Goal: Find specific page/section: Find specific page/section

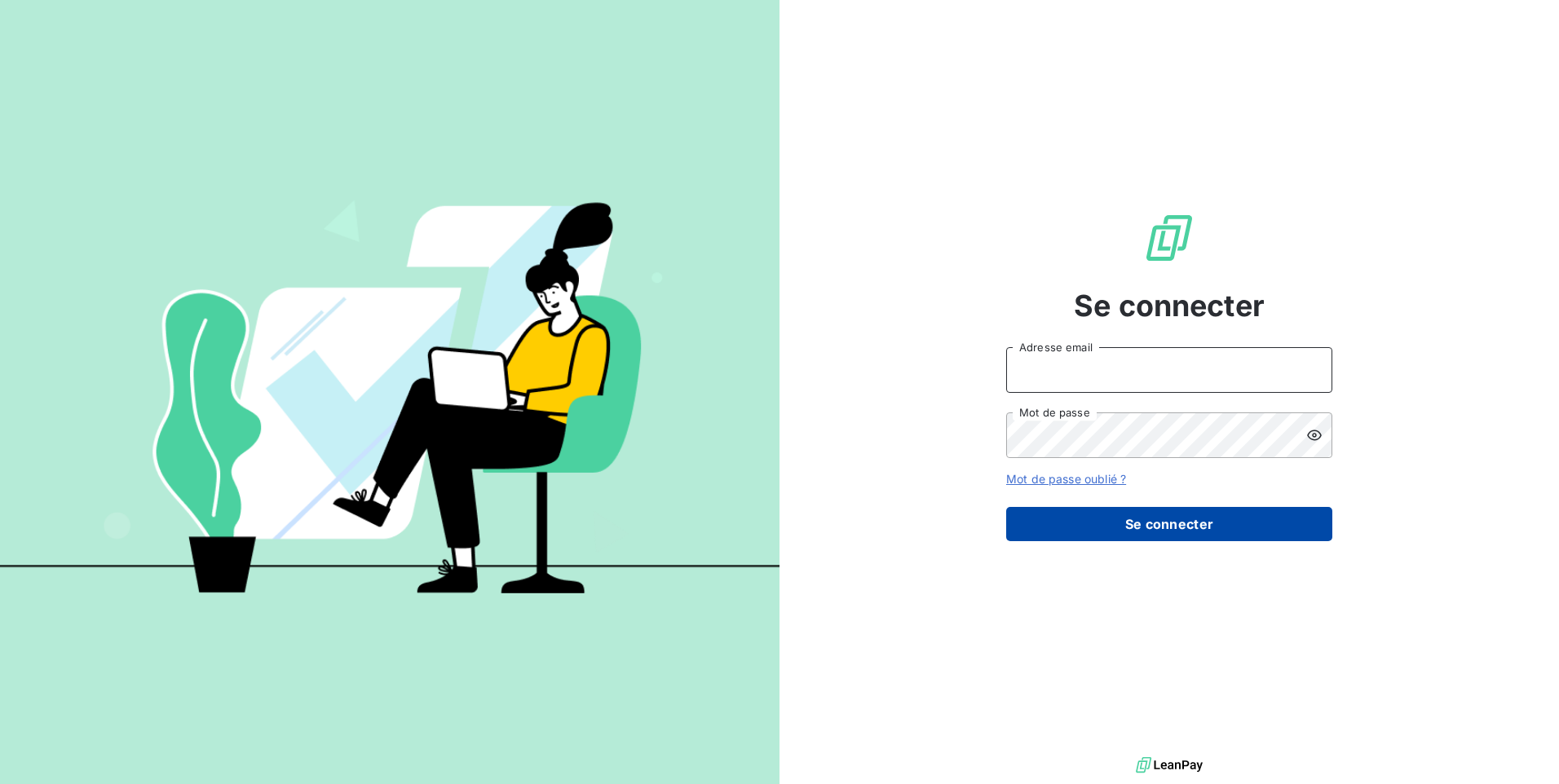
type input "[EMAIL_ADDRESS][DOMAIN_NAME]"
click at [1040, 528] on button "Se connecter" at bounding box center [1169, 523] width 326 height 34
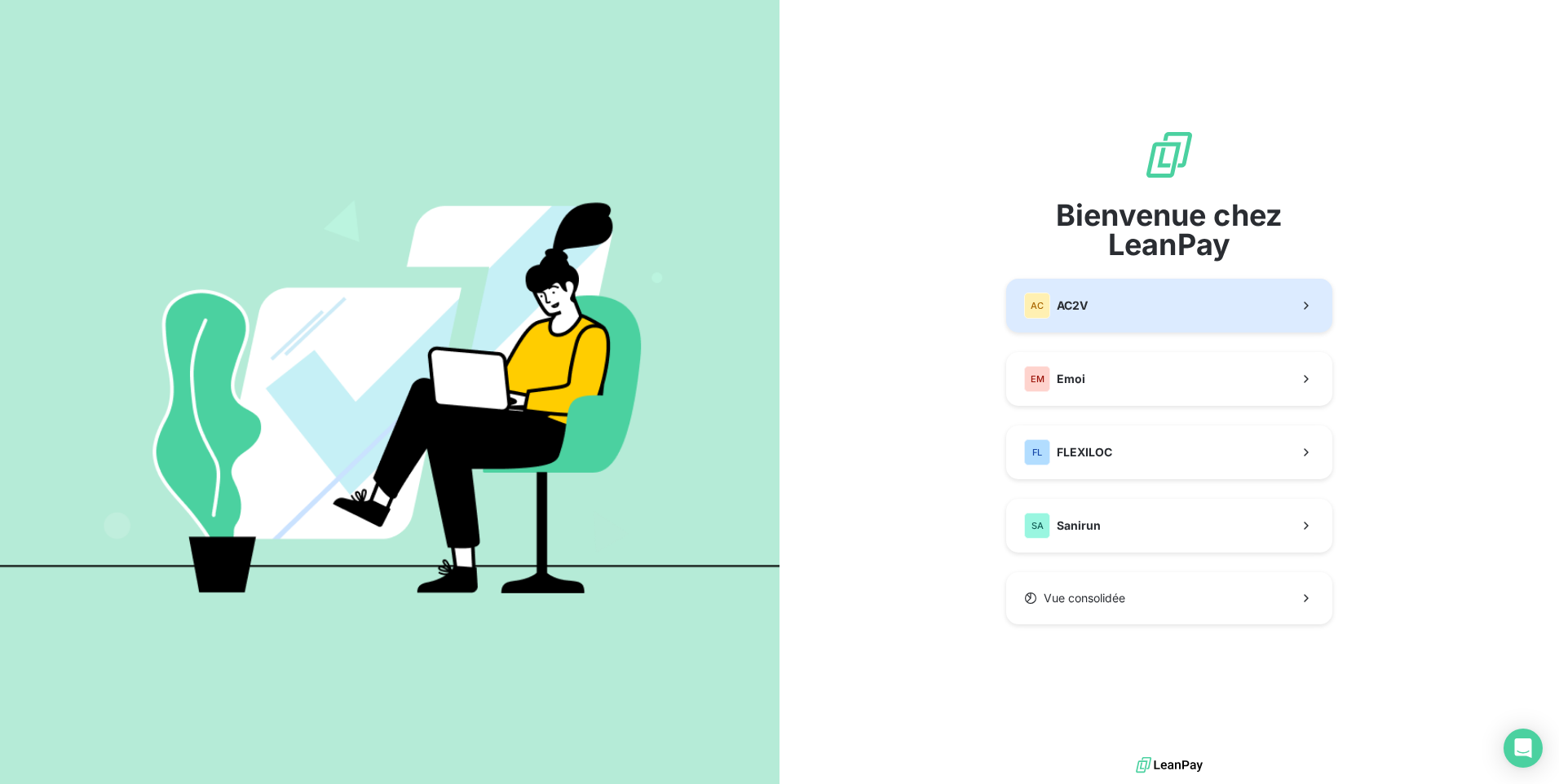
click at [1097, 315] on button "AC AC2V" at bounding box center [1169, 306] width 326 height 54
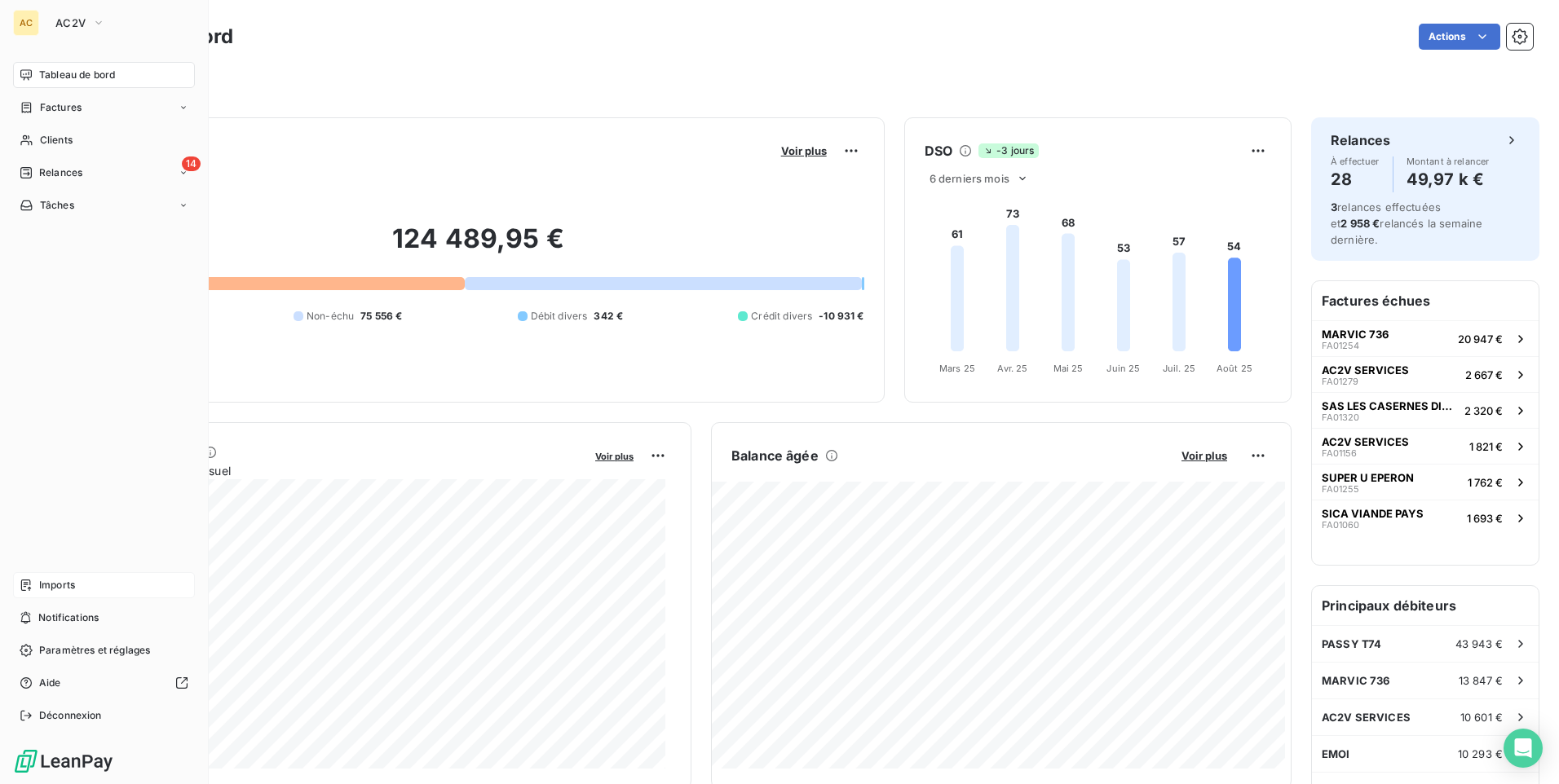
click at [67, 585] on span "Imports" at bounding box center [57, 586] width 36 height 15
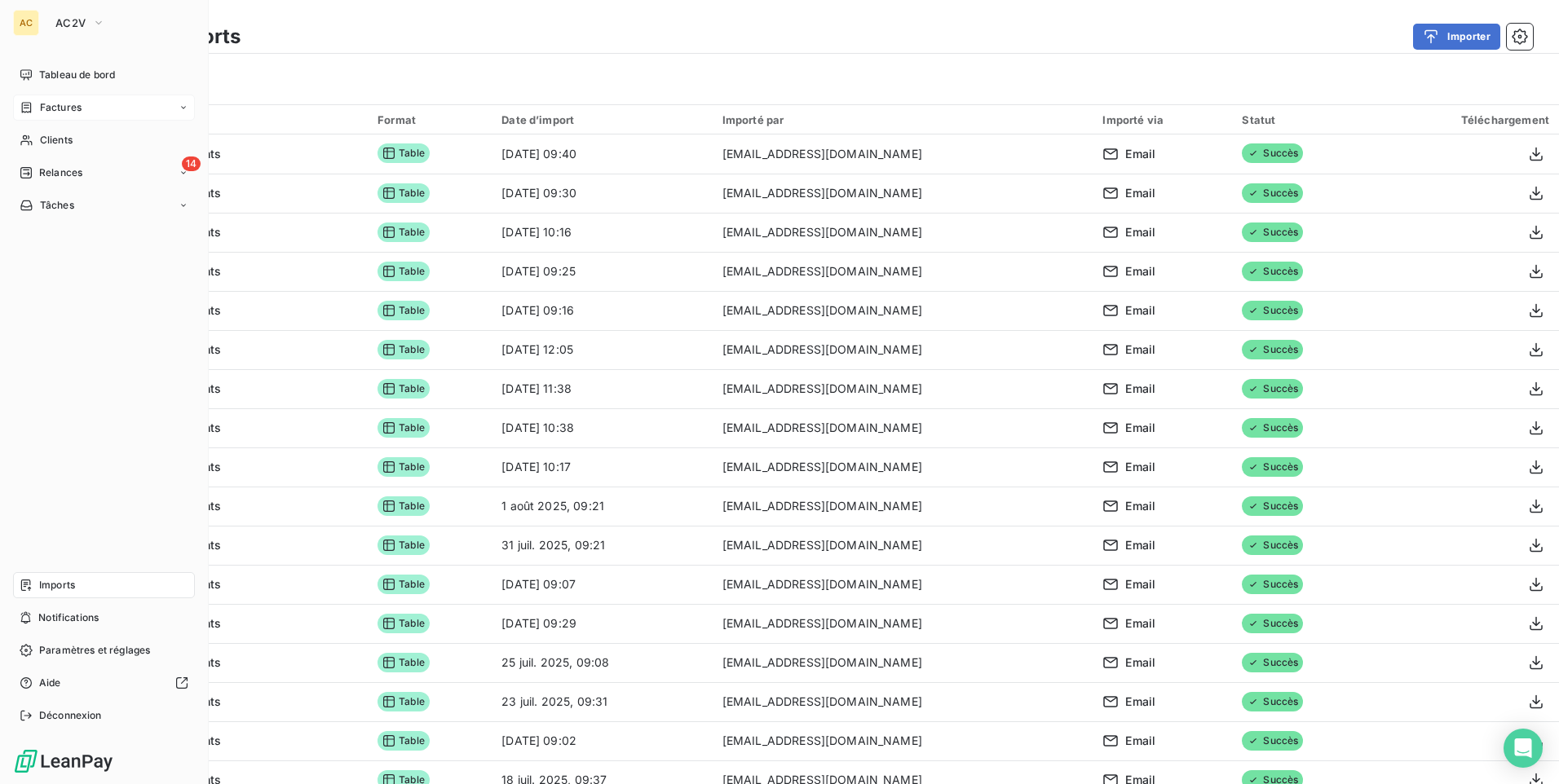
click at [73, 106] on span "Factures" at bounding box center [61, 107] width 41 height 15
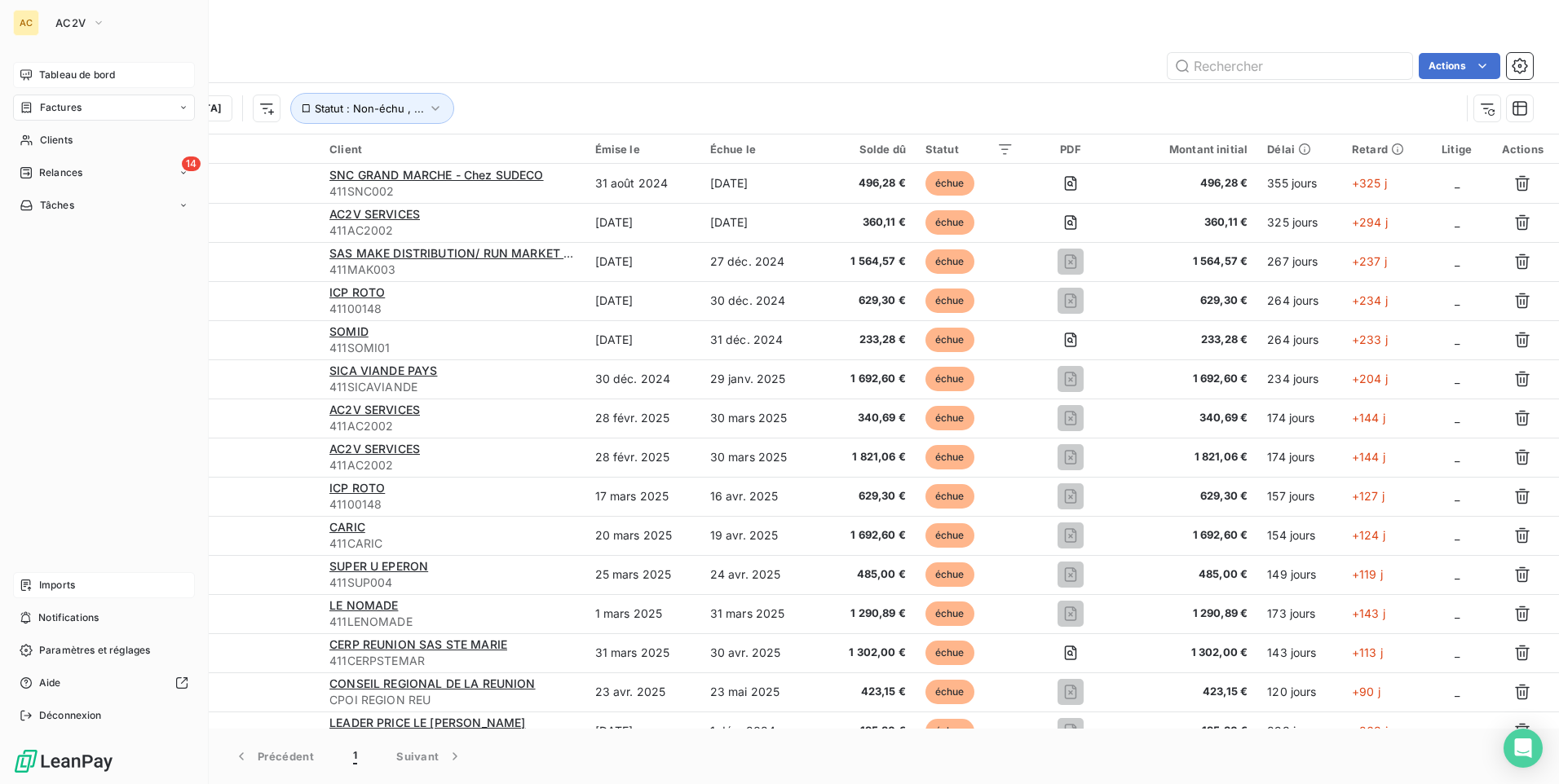
click at [53, 71] on span "Tableau de bord" at bounding box center [77, 75] width 76 height 15
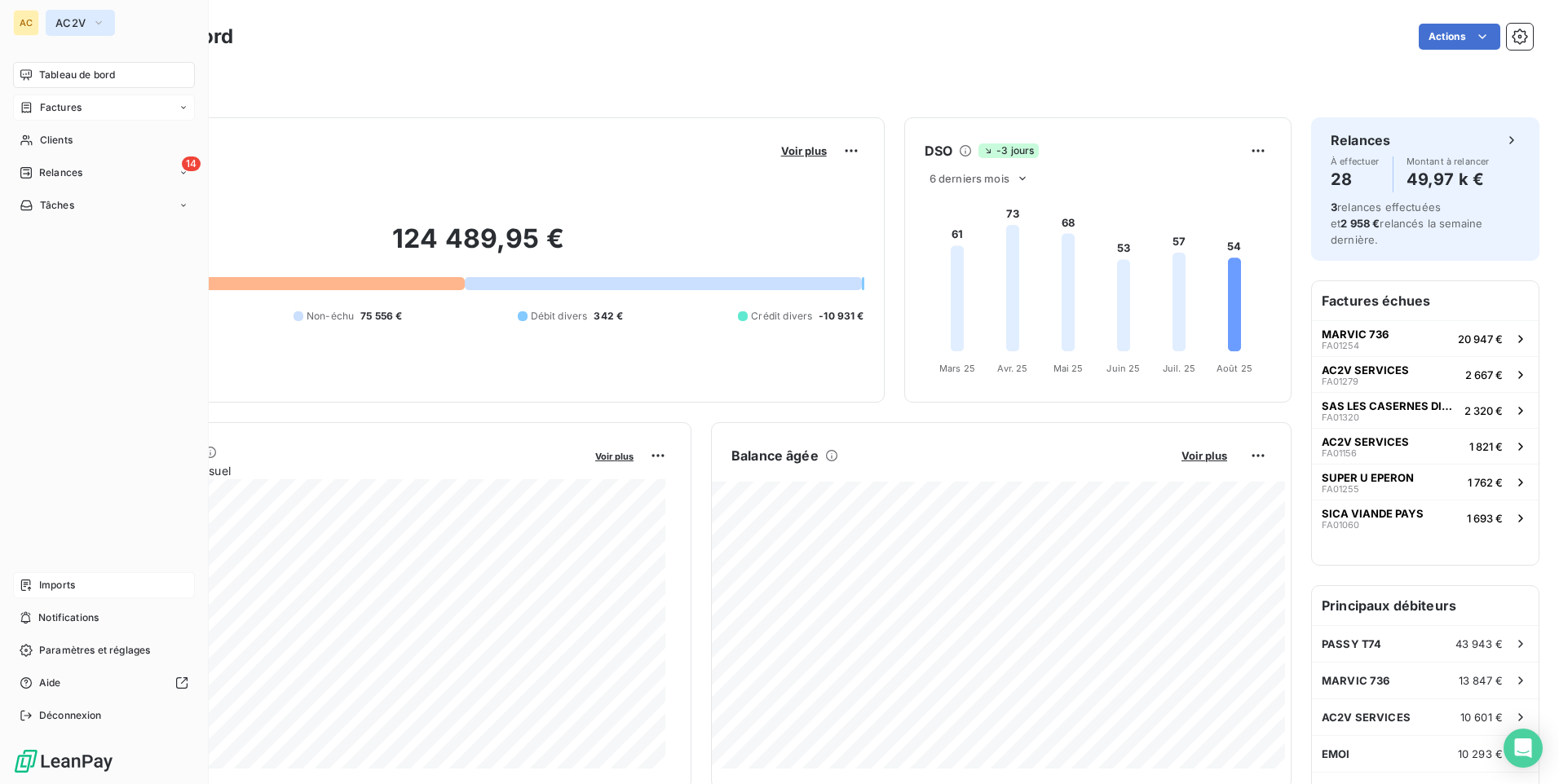
click at [92, 20] on icon "button" at bounding box center [98, 23] width 13 height 17
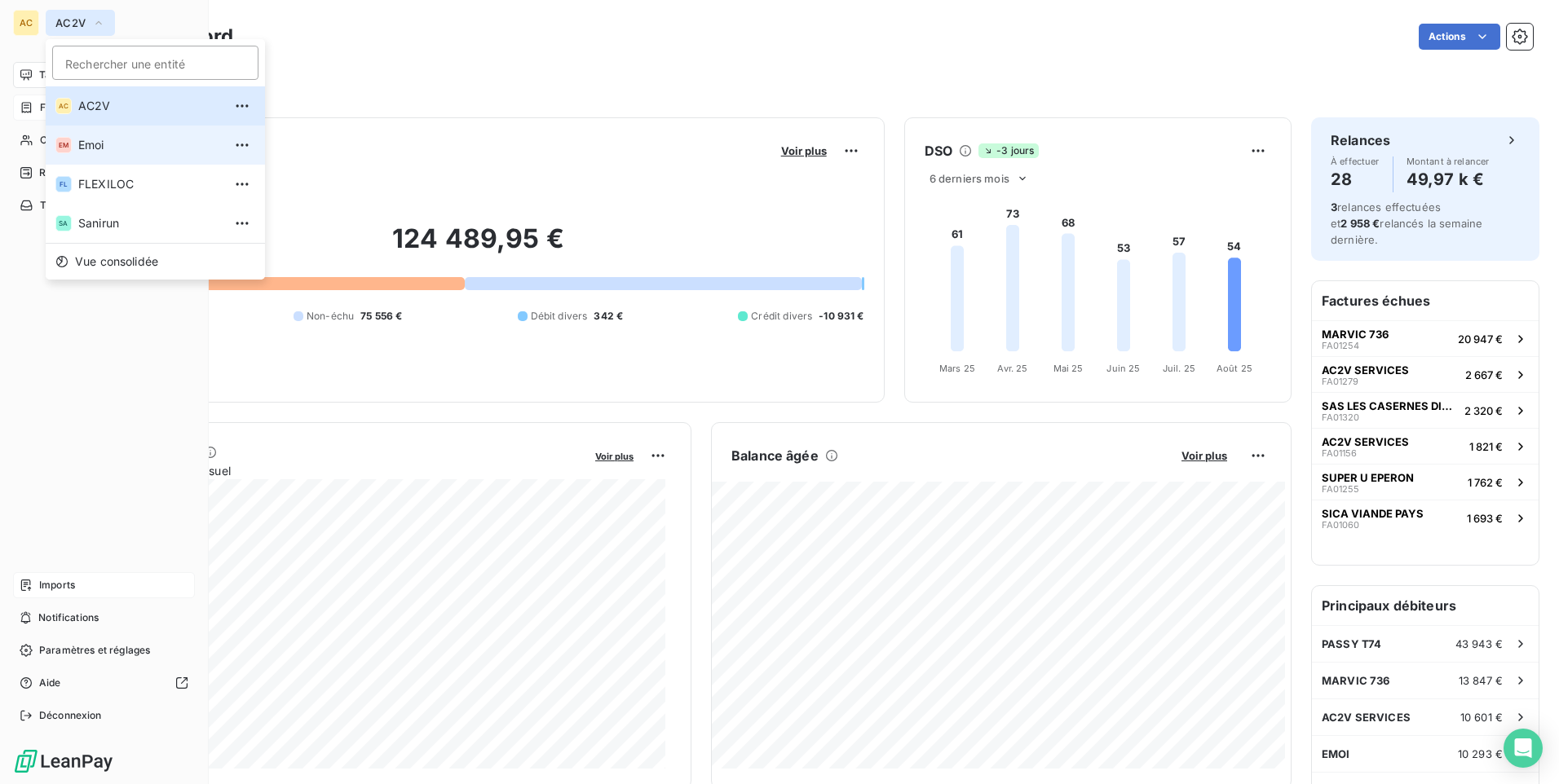
click at [98, 145] on span "Emoi" at bounding box center [150, 145] width 144 height 17
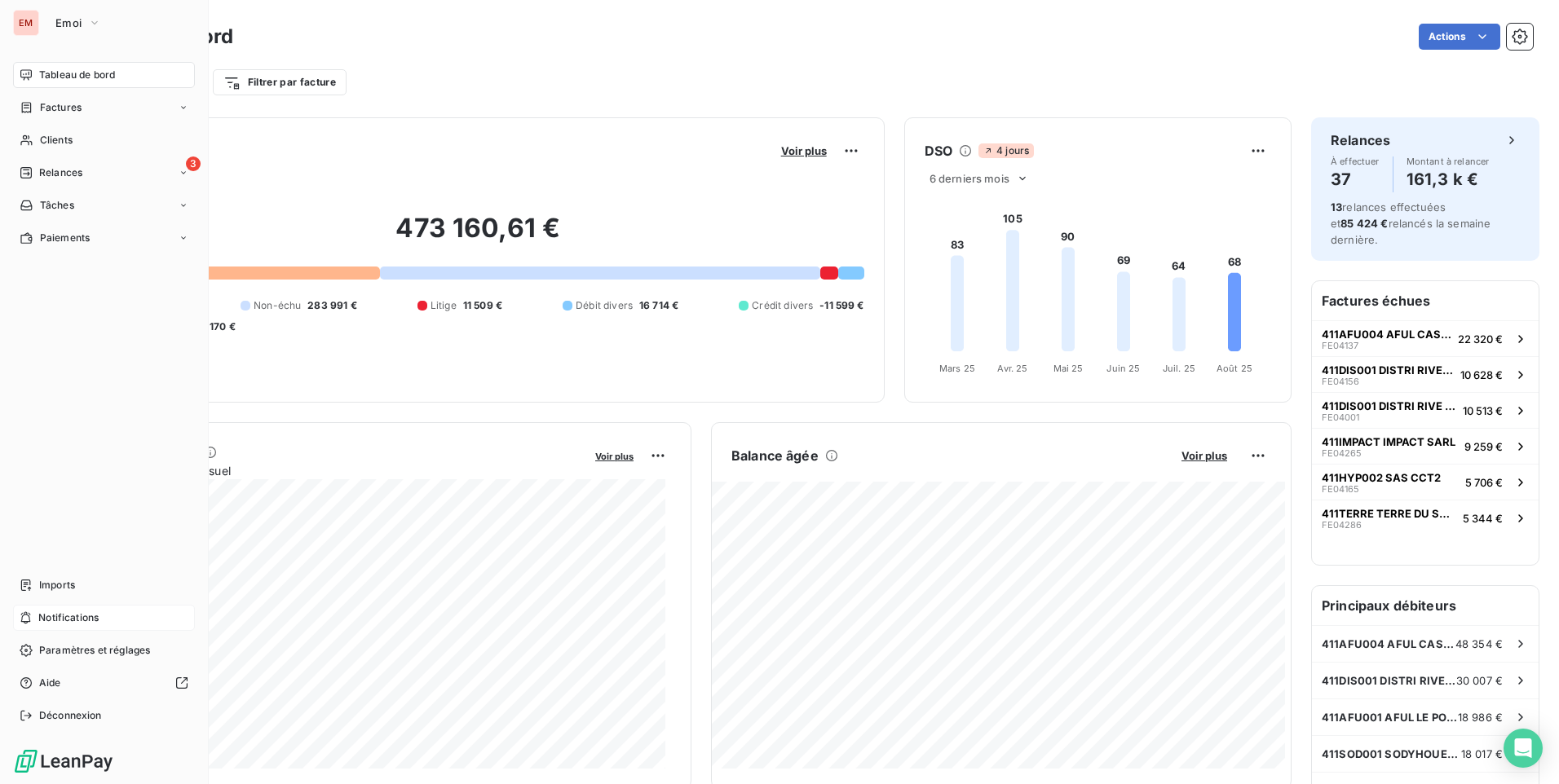
click at [62, 616] on span "Notifications" at bounding box center [69, 618] width 61 height 15
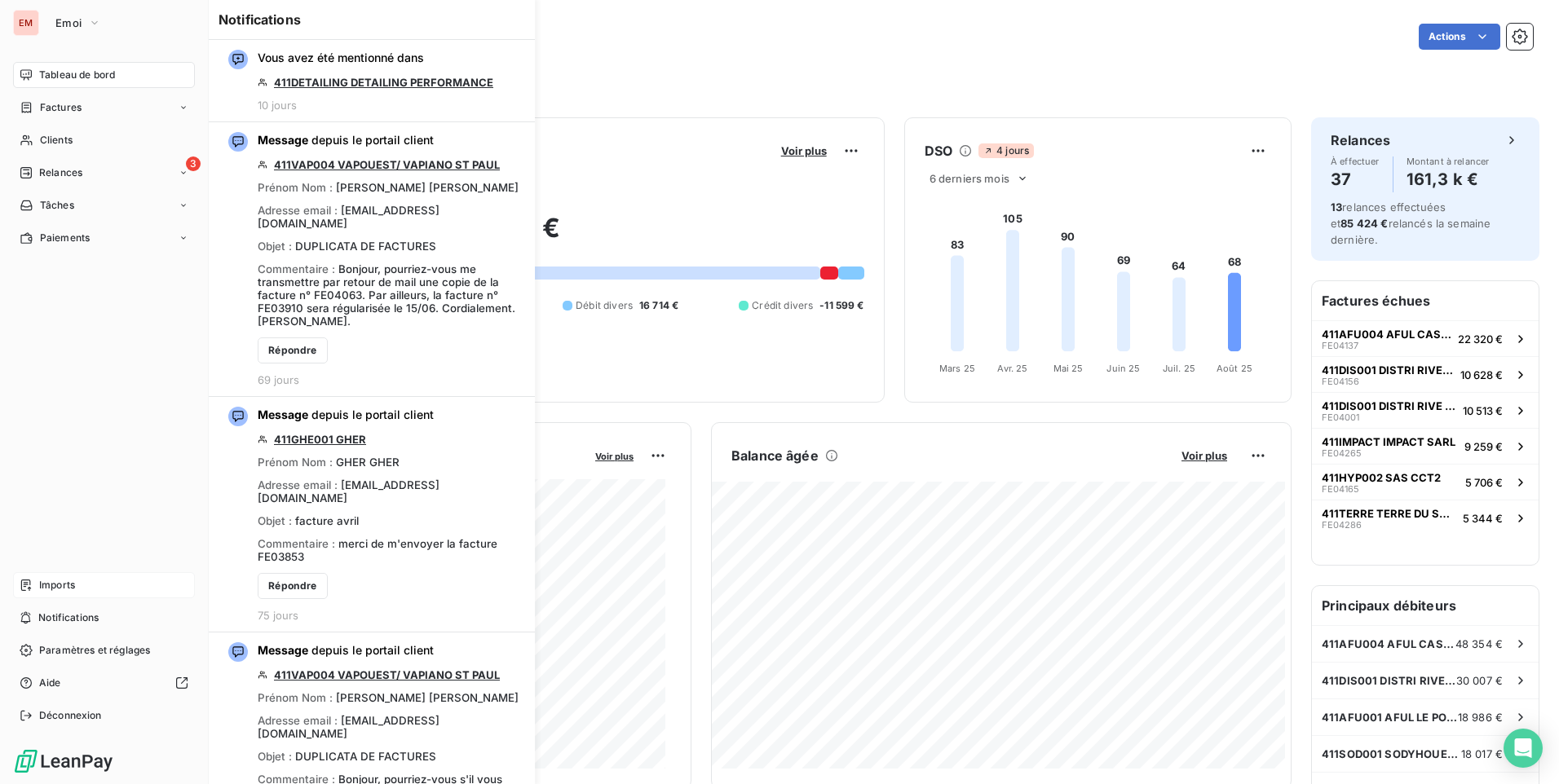
click at [73, 587] on span "Imports" at bounding box center [57, 586] width 36 height 15
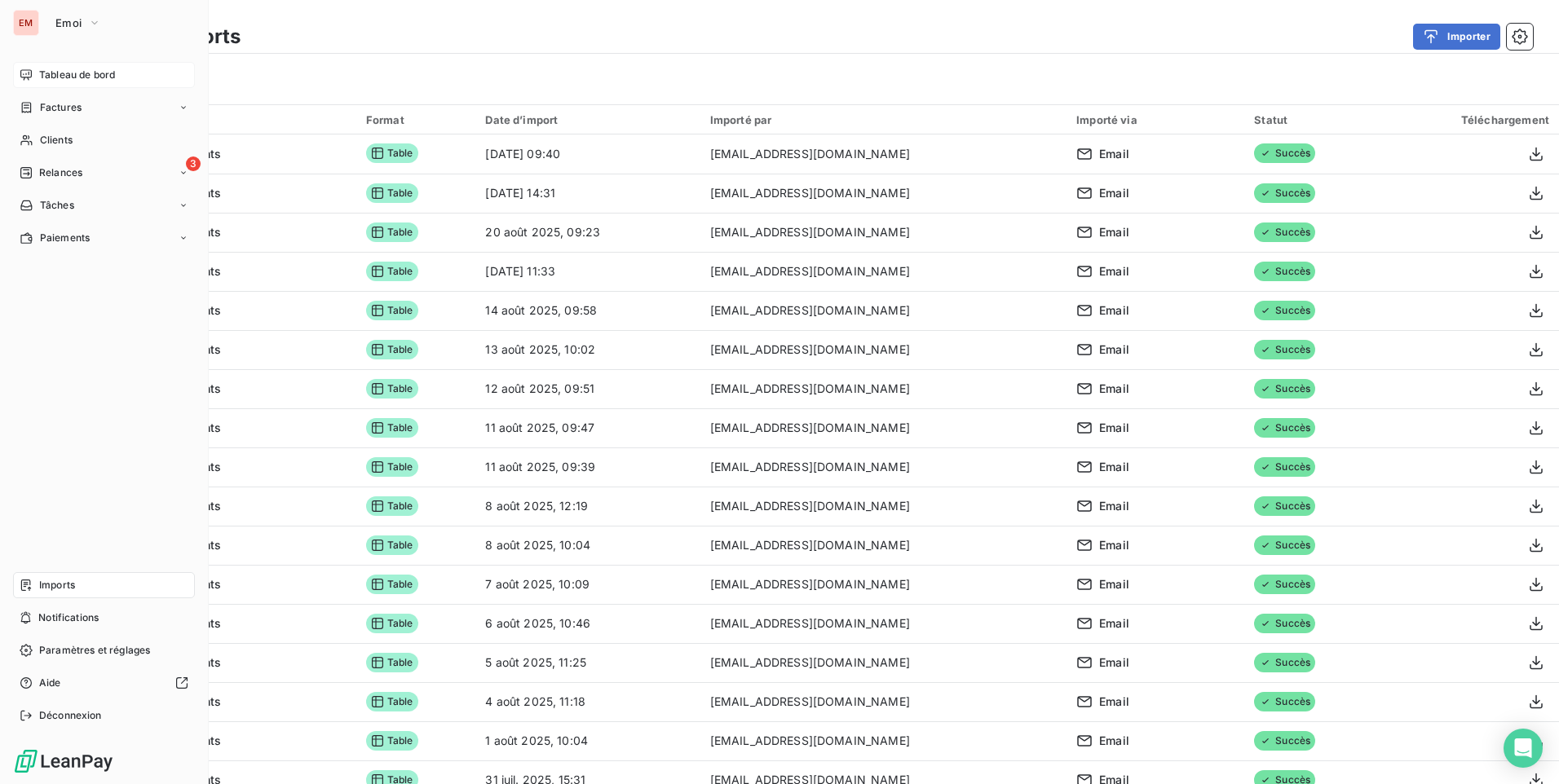
click at [81, 73] on span "Tableau de bord" at bounding box center [77, 75] width 76 height 15
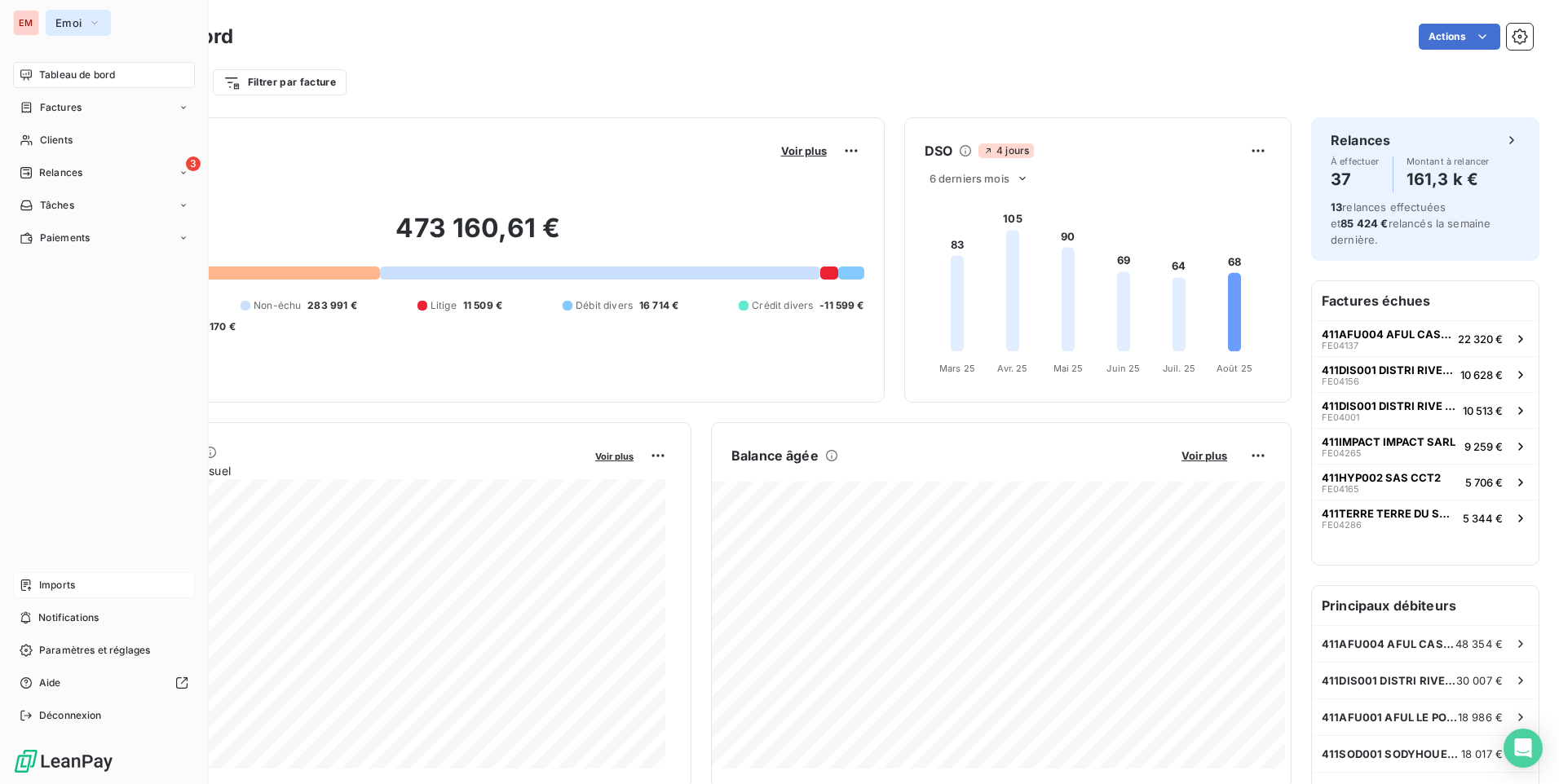
click at [82, 26] on button "Emoi" at bounding box center [78, 23] width 65 height 26
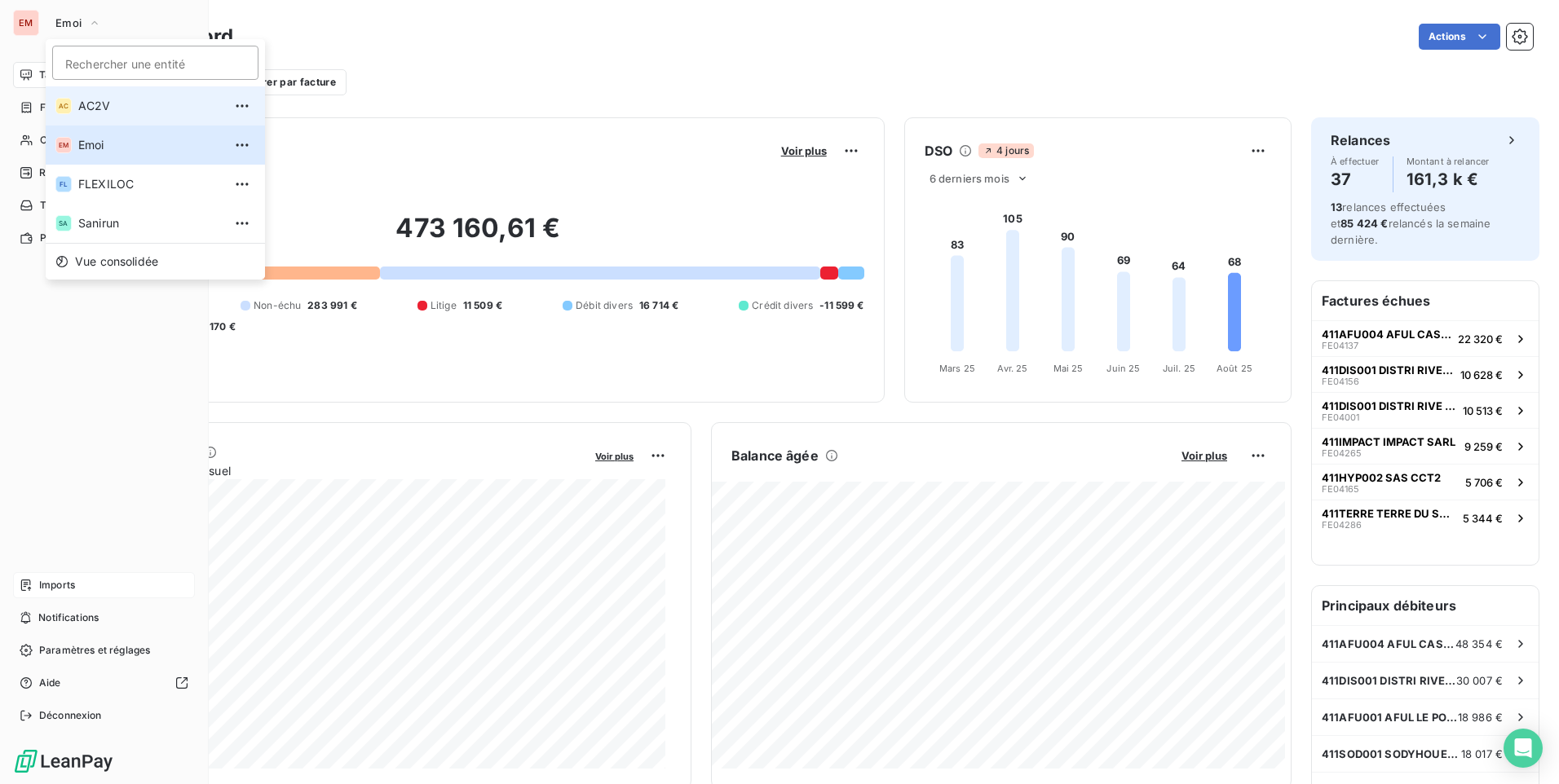
click at [95, 109] on span "AC2V" at bounding box center [150, 106] width 144 height 17
